Goal: Task Accomplishment & Management: Use online tool/utility

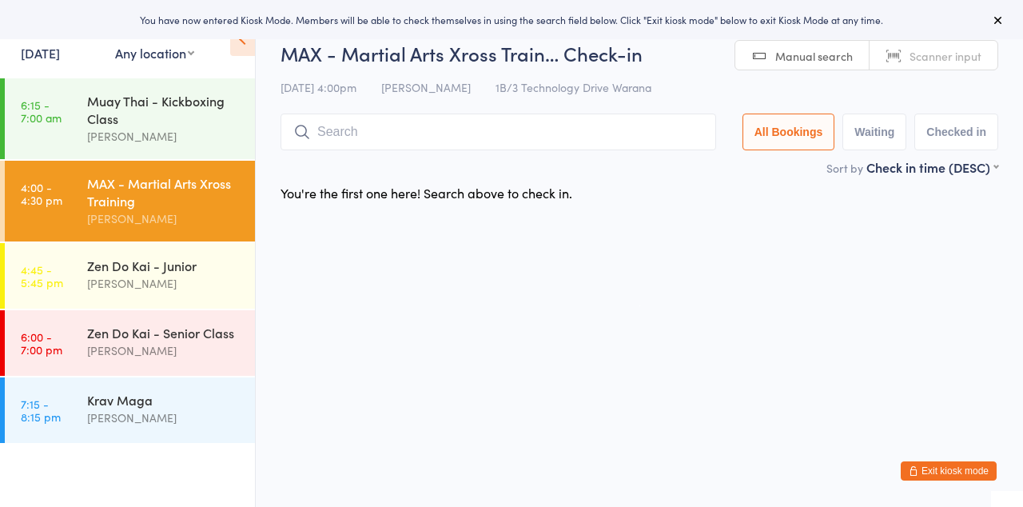
click at [157, 278] on div "[PERSON_NAME]" at bounding box center [164, 283] width 154 height 18
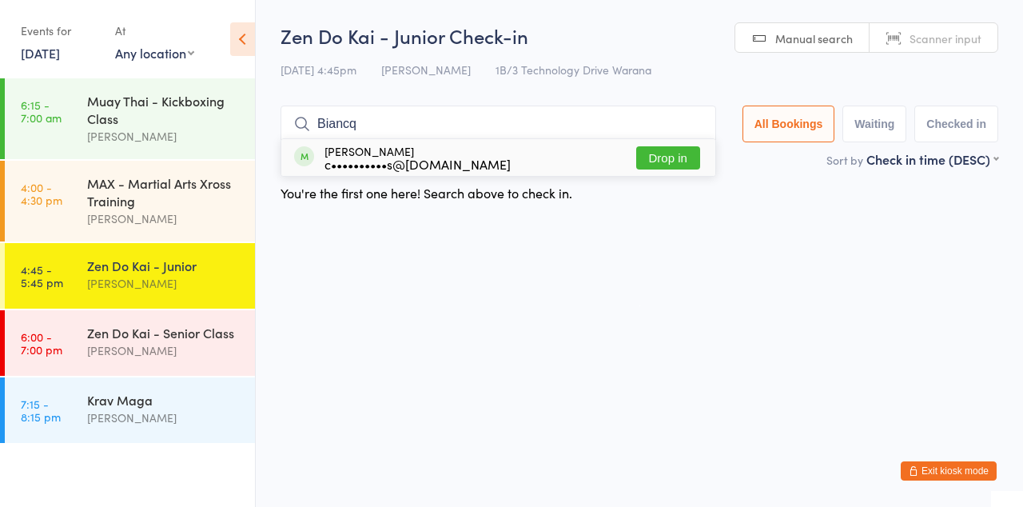
type input "Biancq"
click at [699, 160] on button "Drop in" at bounding box center [668, 157] width 64 height 23
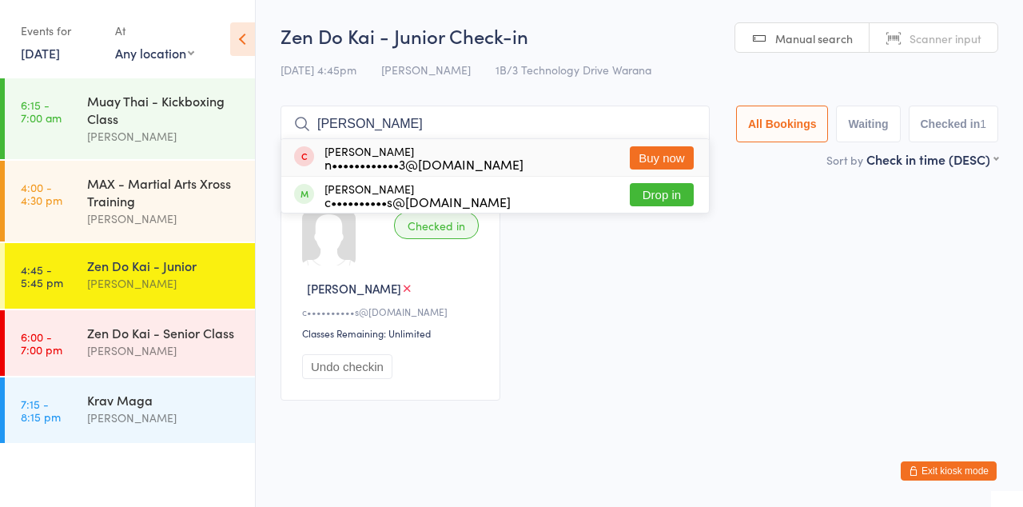
type input "Noah"
click at [681, 197] on button "Drop in" at bounding box center [662, 194] width 64 height 23
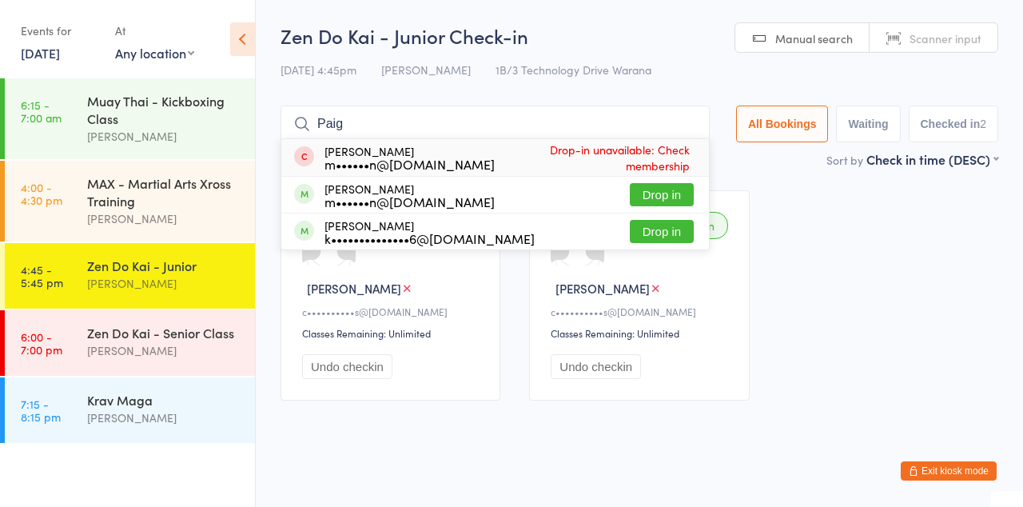
type input "Paig"
click at [366, 208] on div "m••••••n@whitehouseinternational.com.au" at bounding box center [410, 201] width 170 height 13
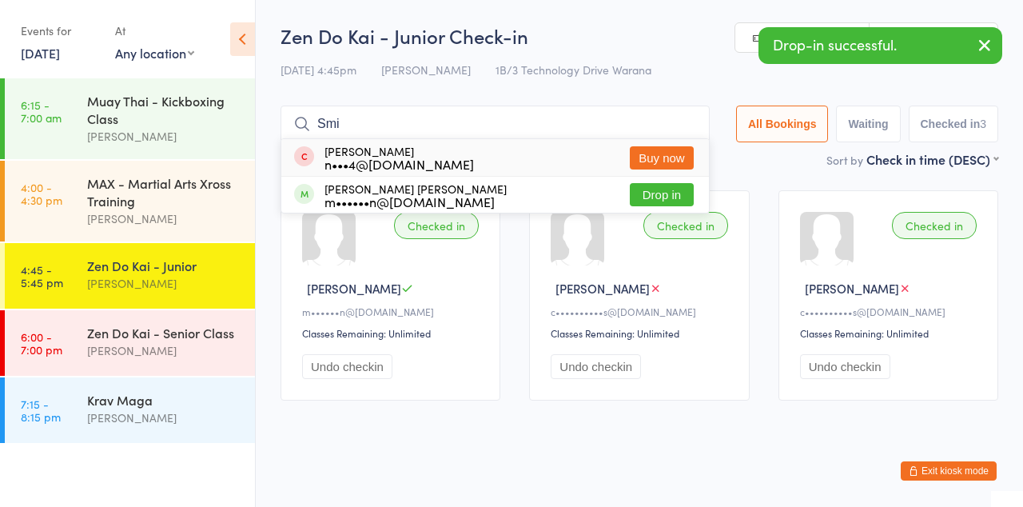
type input "Smi"
click at [680, 195] on button "Drop in" at bounding box center [662, 194] width 64 height 23
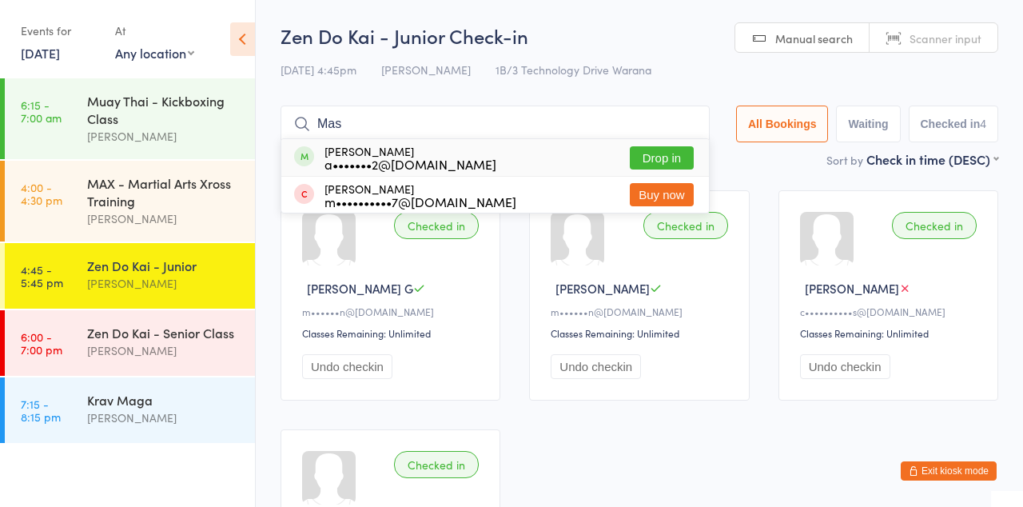
type input "Mas"
click at [680, 158] on button "Drop in" at bounding box center [662, 157] width 64 height 23
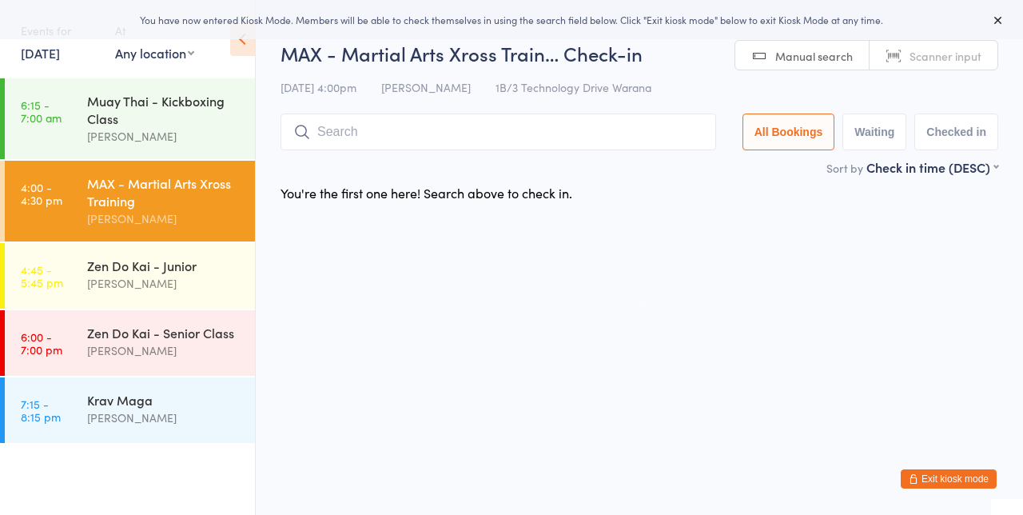
click at [185, 283] on div "[PERSON_NAME]" at bounding box center [164, 283] width 154 height 18
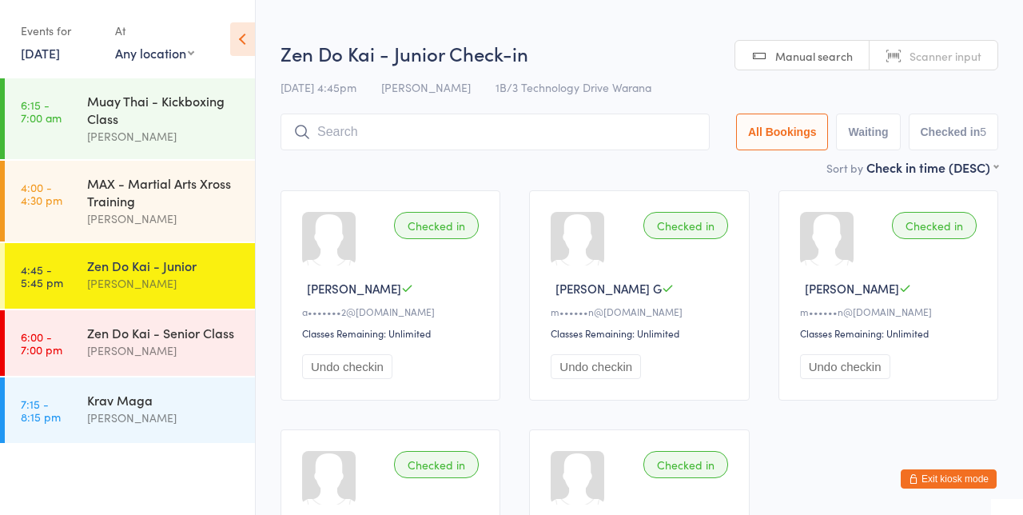
click at [566, 69] on div "Zen Do Kai - Junior Check-in [DATE] 4:45pm [PERSON_NAME] 1B/3 Technology Drive …" at bounding box center [640, 99] width 718 height 118
